Goal: Task Accomplishment & Management: Manage account settings

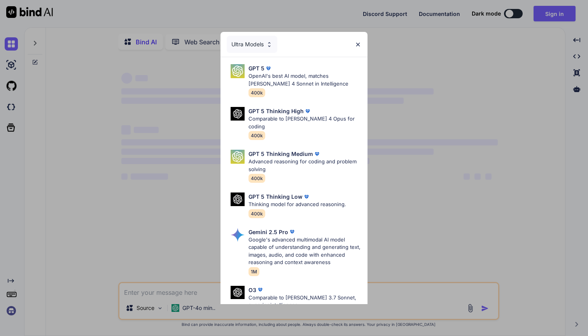
click at [357, 42] on img at bounding box center [358, 44] width 7 height 7
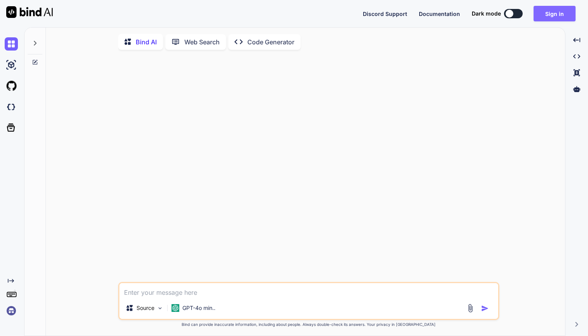
click at [549, 12] on button "Sign in" at bounding box center [555, 14] width 42 height 16
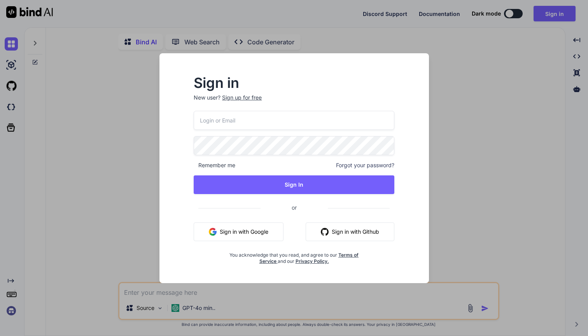
click at [250, 225] on button "Sign in with Google" at bounding box center [239, 232] width 90 height 19
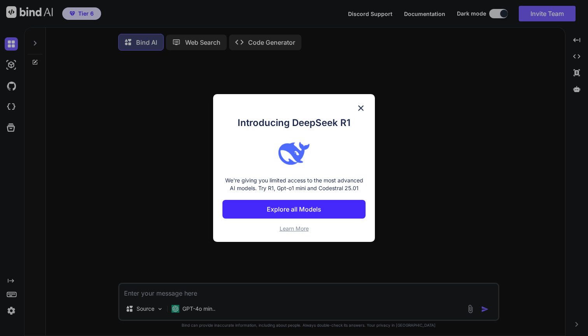
click at [360, 110] on img at bounding box center [361, 108] width 9 height 9
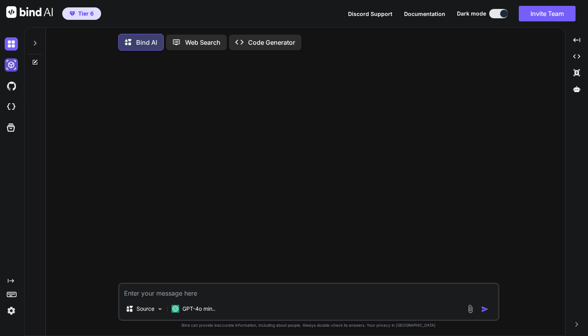
click at [13, 62] on img at bounding box center [11, 64] width 13 height 13
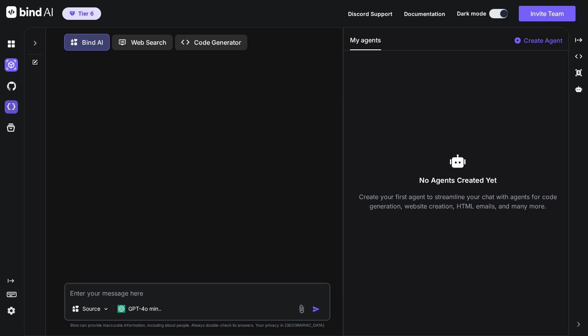
click at [13, 104] on img at bounding box center [11, 106] width 13 height 13
click at [11, 313] on img at bounding box center [11, 310] width 13 height 13
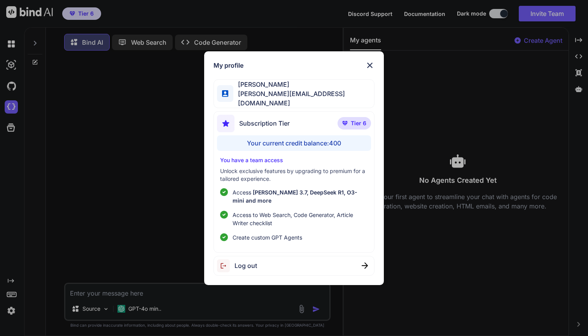
click at [369, 70] on img at bounding box center [369, 65] width 9 height 9
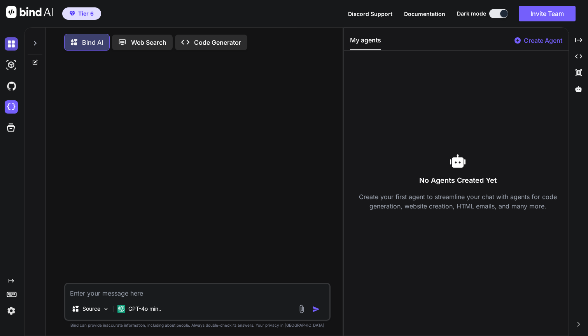
click at [13, 45] on img at bounding box center [11, 43] width 13 height 13
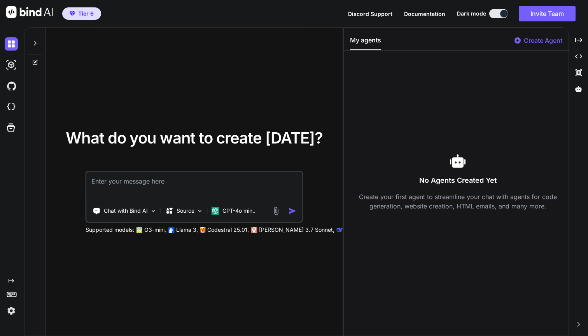
click at [12, 74] on div at bounding box center [13, 64] width 16 height 21
click at [12, 67] on img at bounding box center [11, 64] width 13 height 13
click at [12, 84] on img at bounding box center [11, 85] width 13 height 13
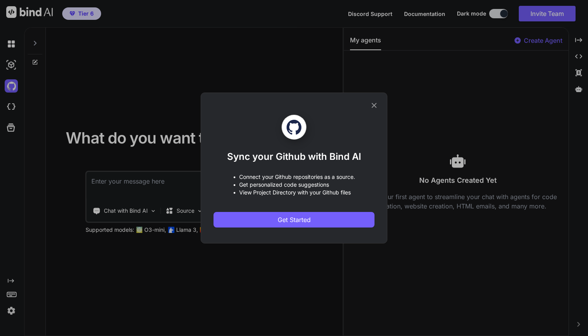
click at [374, 106] on icon at bounding box center [374, 105] width 5 height 5
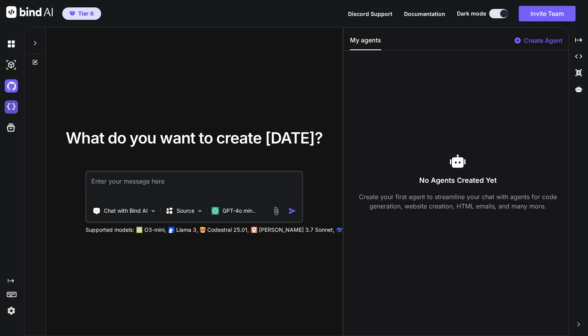
click at [12, 107] on img at bounding box center [11, 106] width 13 height 13
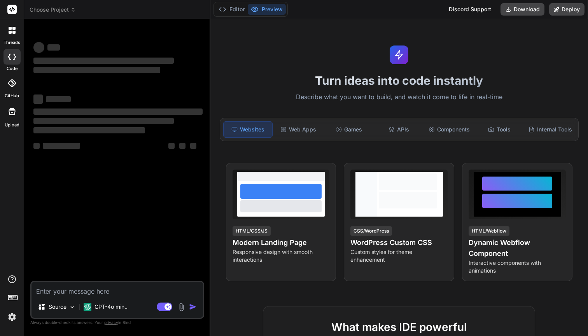
click at [65, 11] on span "Choose Project" at bounding box center [53, 10] width 46 height 8
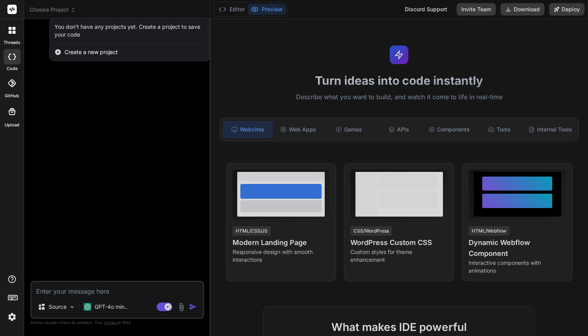
click at [349, 51] on div at bounding box center [294, 168] width 588 height 336
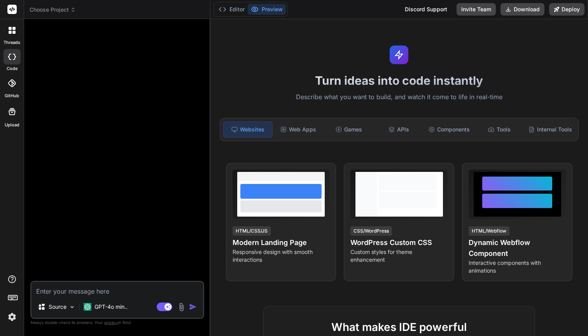
click at [62, 7] on span "Choose Project" at bounding box center [53, 10] width 46 height 8
type textarea "x"
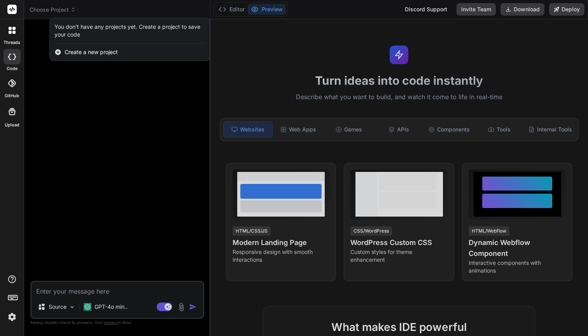
click at [64, 116] on div at bounding box center [294, 168] width 588 height 336
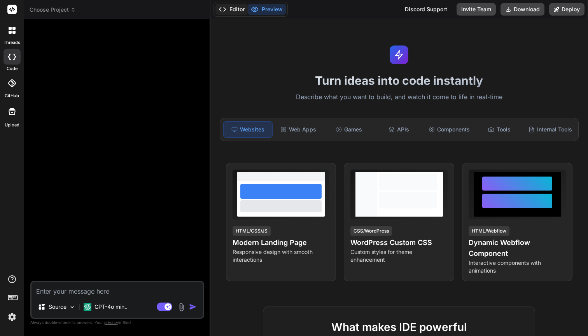
click at [237, 7] on button "Editor" at bounding box center [232, 9] width 32 height 11
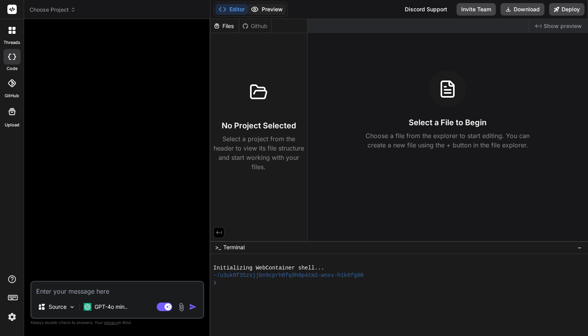
click at [281, 7] on button "Preview" at bounding box center [267, 9] width 38 height 11
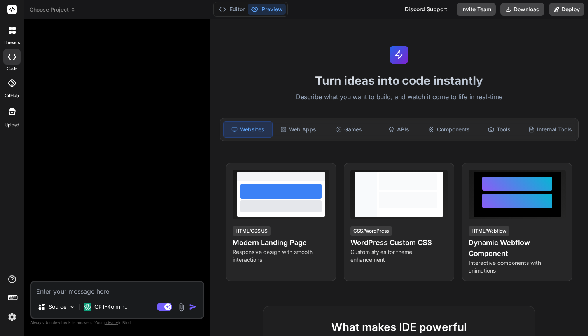
click at [48, 9] on span "Choose Project" at bounding box center [53, 10] width 46 height 8
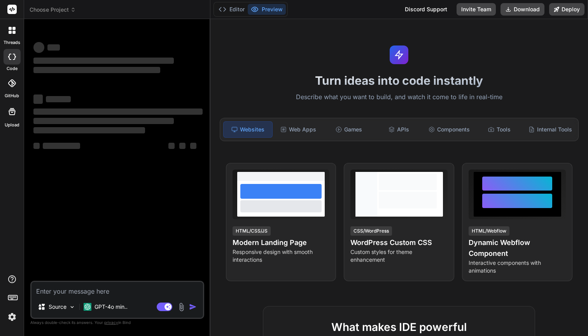
click at [61, 10] on span "Choose Project" at bounding box center [53, 10] width 46 height 8
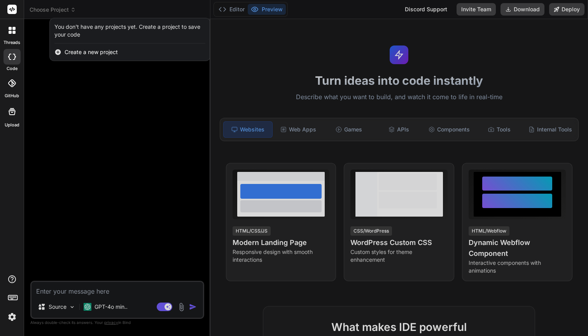
click at [305, 72] on div at bounding box center [294, 168] width 588 height 336
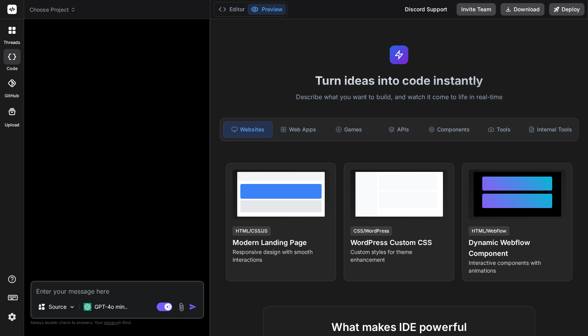
type textarea "x"
click at [476, 10] on button "Invite Team" at bounding box center [476, 9] width 39 height 12
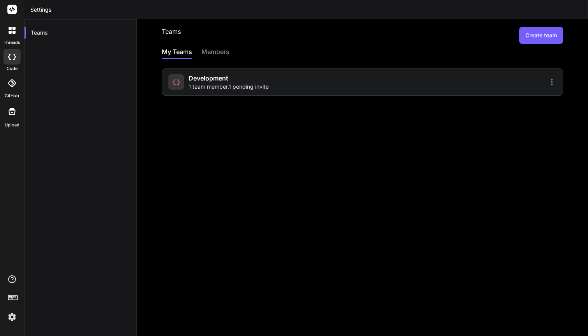
click at [205, 53] on div "members" at bounding box center [216, 52] width 28 height 11
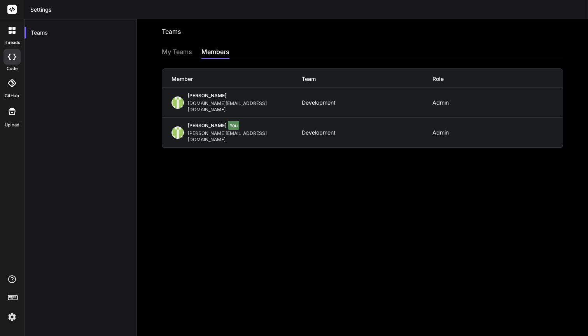
click at [174, 50] on div "My Teams" at bounding box center [177, 52] width 30 height 11
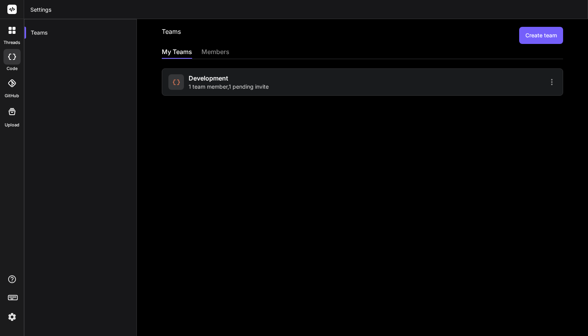
click at [281, 73] on div "Development 1 team member , 1 pending invite" at bounding box center [363, 82] width 402 height 27
click at [555, 85] on icon at bounding box center [552, 81] width 9 height 9
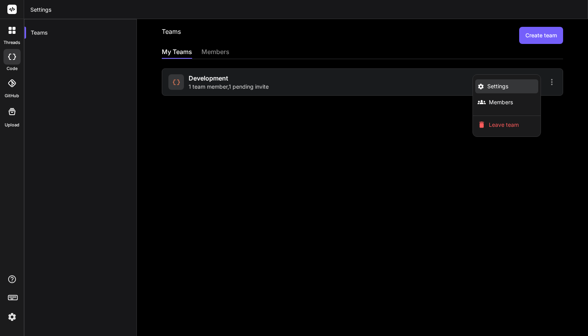
click at [507, 86] on span "Settings" at bounding box center [498, 87] width 21 height 8
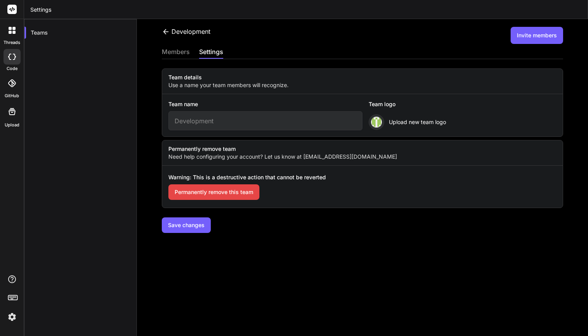
click at [166, 29] on icon at bounding box center [165, 31] width 5 height 5
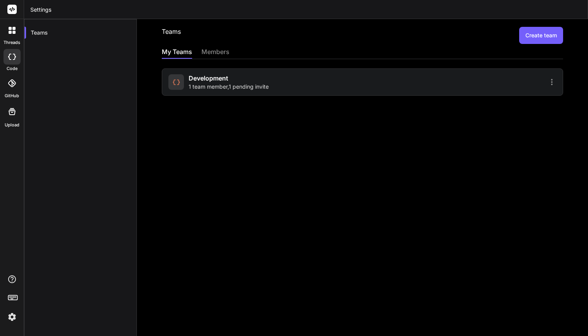
click at [166, 29] on h2 "Teams" at bounding box center [171, 35] width 19 height 17
click at [12, 32] on icon at bounding box center [12, 30] width 7 height 7
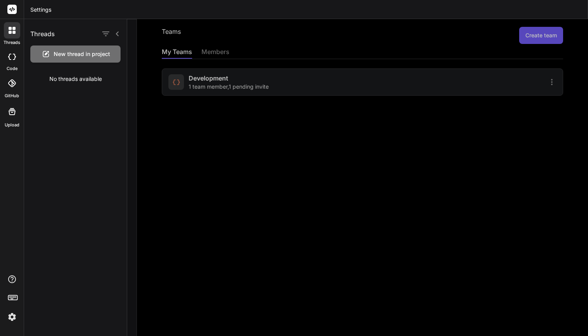
click at [11, 121] on div "Upload" at bounding box center [12, 113] width 24 height 29
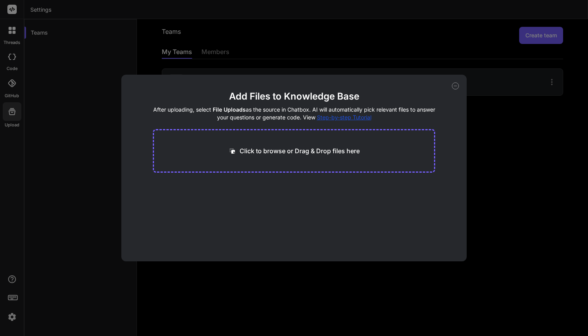
click at [459, 86] on div "Add Files to Knowledge Base After uploading, select File Uploads as the source …" at bounding box center [294, 168] width 346 height 187
click at [456, 86] on icon at bounding box center [455, 86] width 7 height 7
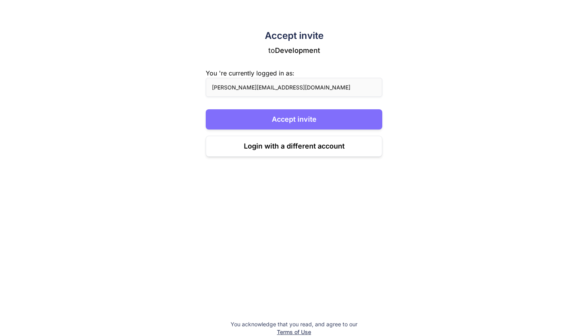
click at [299, 120] on button "Accept invite" at bounding box center [294, 119] width 177 height 20
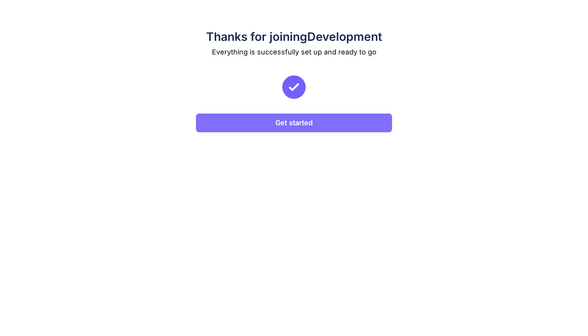
click at [296, 116] on button "Get started" at bounding box center [294, 123] width 196 height 19
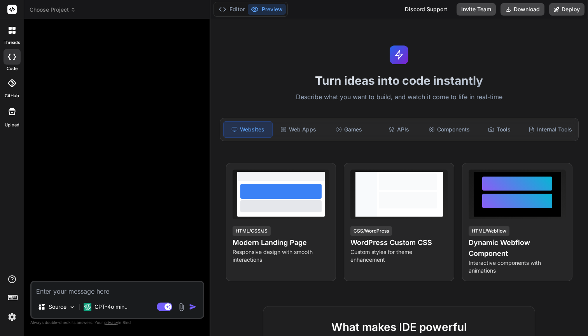
type textarea "x"
click at [49, 14] on header "Choose Project Created with Pixso." at bounding box center [117, 9] width 186 height 19
click at [51, 11] on span "Choose Project" at bounding box center [53, 10] width 46 height 8
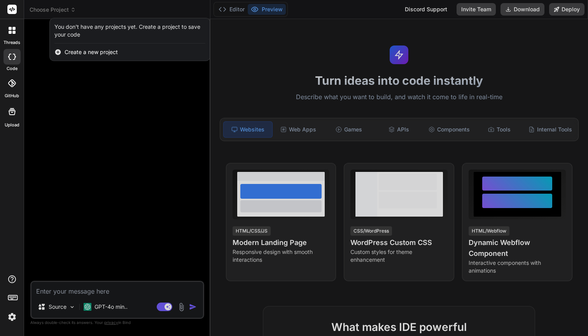
click at [104, 103] on div at bounding box center [294, 168] width 588 height 336
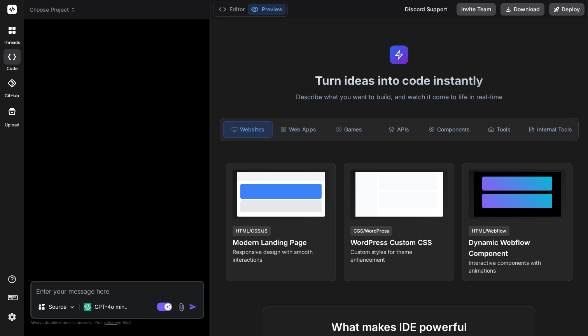
click at [61, 13] on span "Choose Project" at bounding box center [53, 10] width 46 height 8
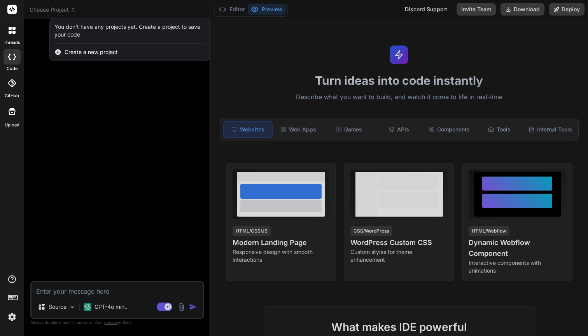
click at [84, 139] on div at bounding box center [294, 168] width 588 height 336
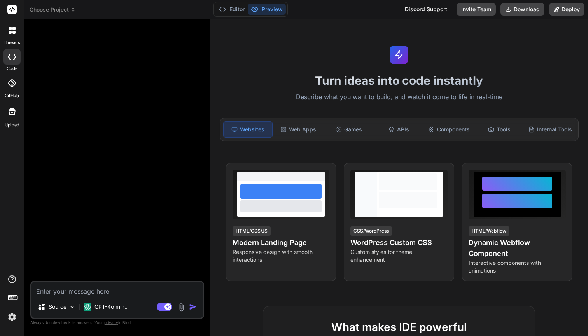
click at [54, 9] on span "Choose Project" at bounding box center [53, 10] width 46 height 8
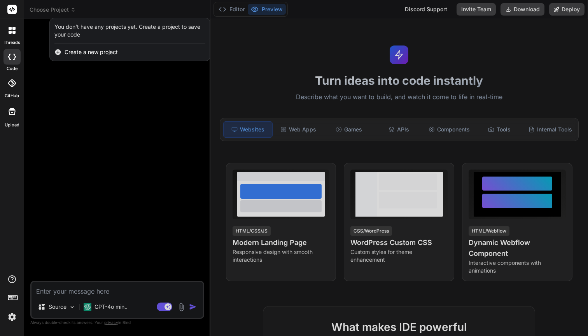
click at [120, 169] on div at bounding box center [294, 168] width 588 height 336
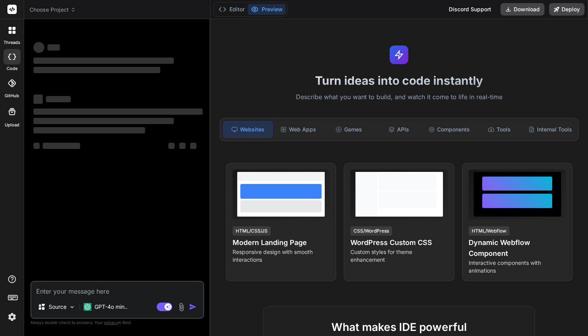
click at [56, 11] on span "Choose Project" at bounding box center [53, 10] width 46 height 8
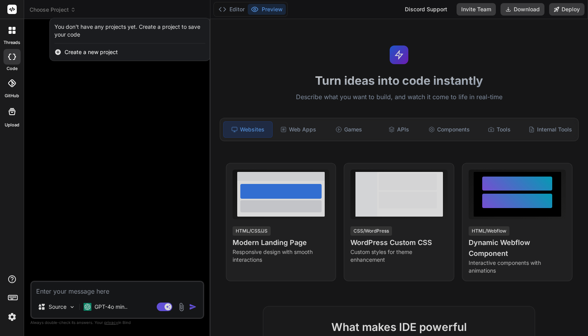
type textarea "x"
click at [104, 151] on div at bounding box center [294, 168] width 588 height 336
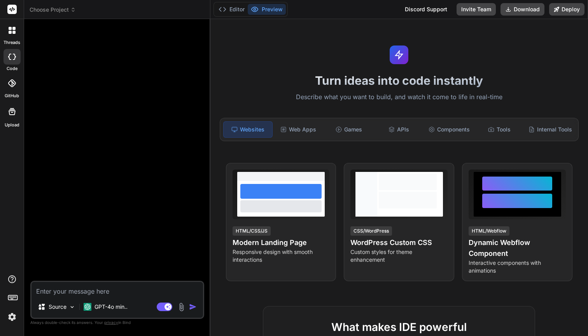
click at [10, 321] on img at bounding box center [11, 317] width 13 height 13
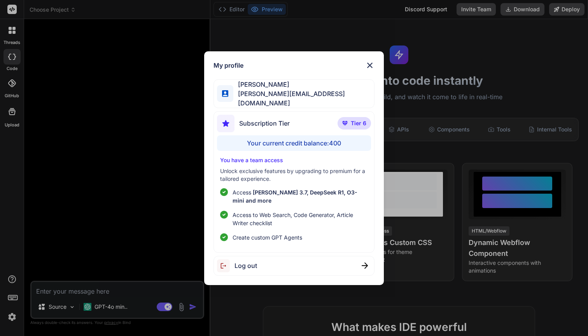
click at [302, 190] on p "Access [PERSON_NAME] 3.7, DeepSeek R1, O3-mini and more" at bounding box center [300, 196] width 135 height 16
click at [296, 161] on p "You have a team access" at bounding box center [294, 160] width 148 height 8
click at [255, 163] on p "You have a team access" at bounding box center [294, 160] width 148 height 8
click at [346, 129] on p "Tier 6" at bounding box center [354, 123] width 33 height 12
click at [349, 125] on p "Tier 6" at bounding box center [354, 123] width 33 height 12
